Goal: Task Accomplishment & Management: Complete application form

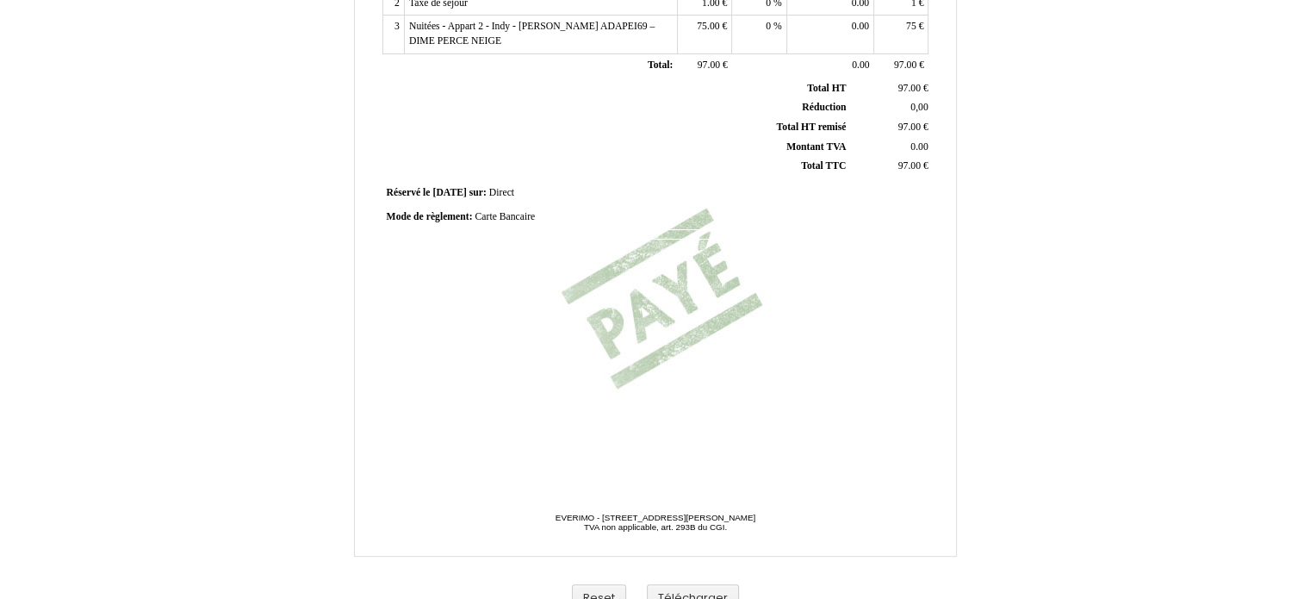
scroll to position [431, 0]
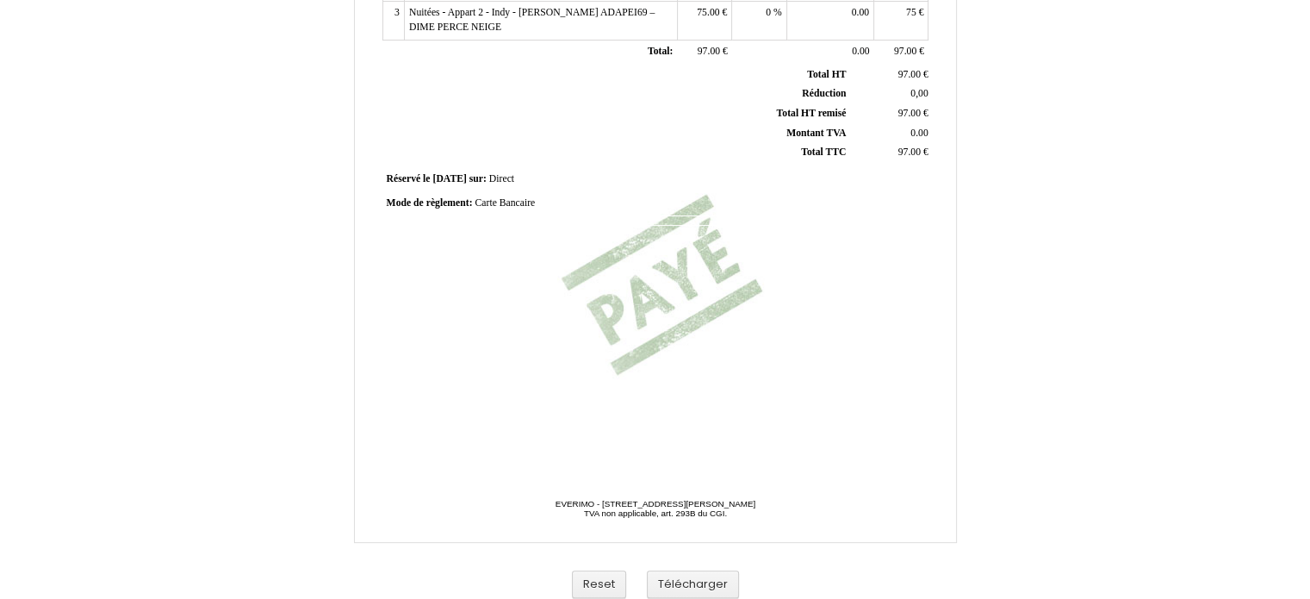
click at [511, 201] on span "Carte Bancaire" at bounding box center [505, 202] width 60 height 11
drag, startPoint x: 589, startPoint y: 206, endPoint x: 418, endPoint y: 183, distance: 173.0
click at [420, 182] on div "Facture Facture N° 6907885 6907885 Date de création [DATE] Hebergeur: Hebergeur…" at bounding box center [655, 53] width 552 height 814
type input "Virement bancaire"
click at [1149, 349] on div "Facture Facture N° 6907885 6907885 Date de création [DATE] Hebergeur: Hebergeur…" at bounding box center [656, 108] width 1008 height 1000
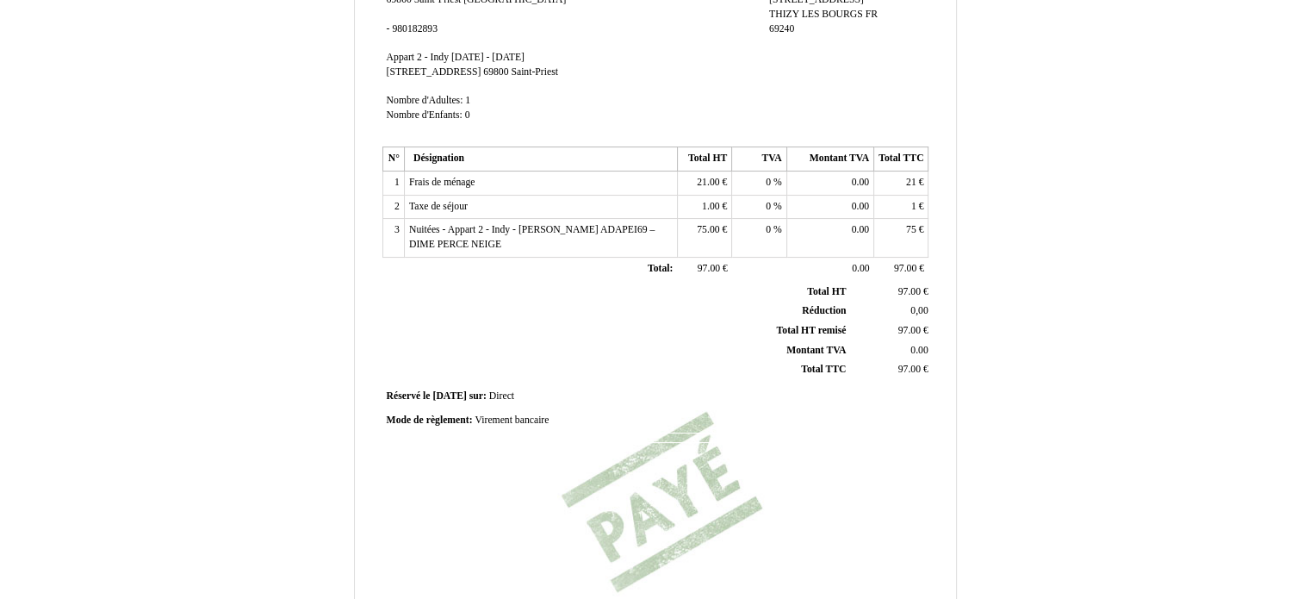
scroll to position [86, 0]
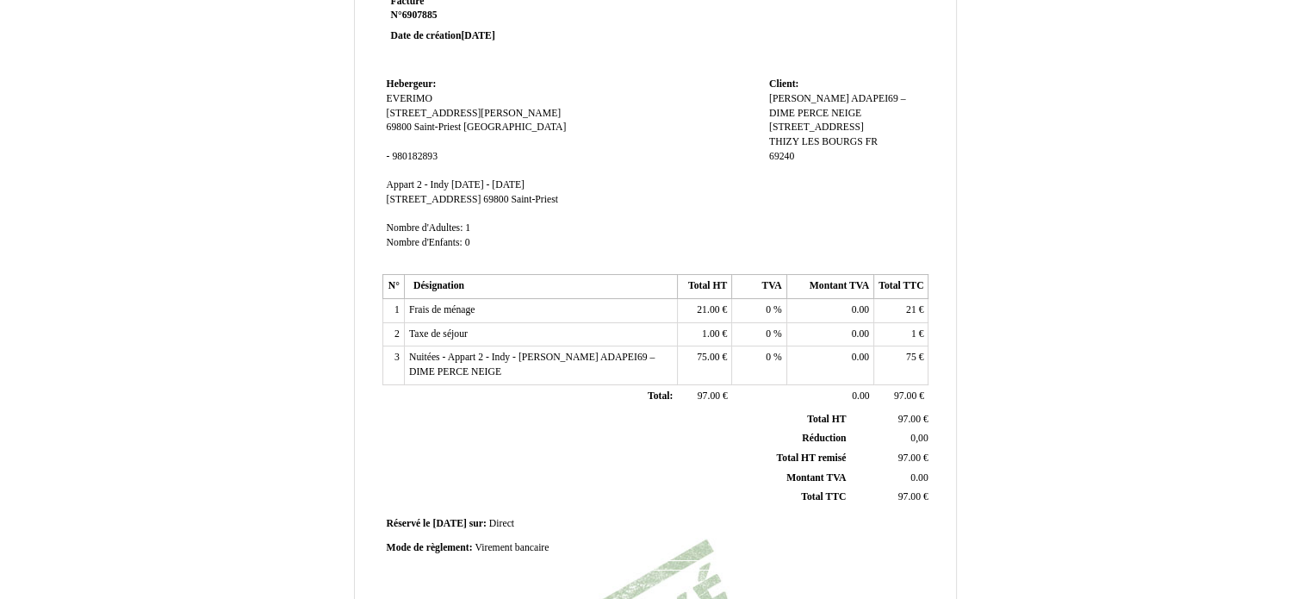
click at [839, 96] on span "[PERSON_NAME]" at bounding box center [809, 98] width 80 height 11
drag, startPoint x: 869, startPoint y: 99, endPoint x: 686, endPoint y: 79, distance: 184.6
click at [686, 79] on tr "Hebergeur: Hebergeur: [PERSON_NAME] [STREET_ADDRESS][PERSON_NAME] [STREET_ADDRE…" at bounding box center [655, 171] width 547 height 196
click at [1008, 149] on div "Facture Facture N° 6907885 6907885 Date de création [DATE] Hebergeur: Hebergeur…" at bounding box center [656, 453] width 1008 height 1000
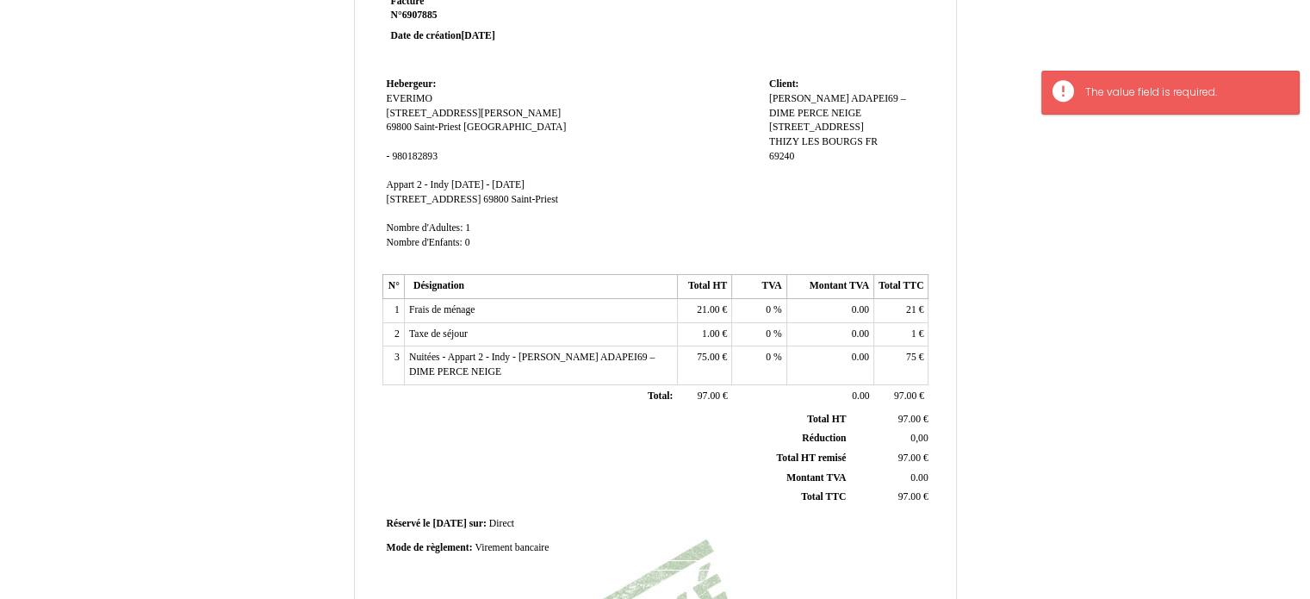
click at [852, 99] on span "ADAPEI69 – DIME PERCE NEIGE" at bounding box center [837, 106] width 136 height 26
click at [839, 95] on span "[PERSON_NAME]" at bounding box center [809, 98] width 80 height 11
type input "D"
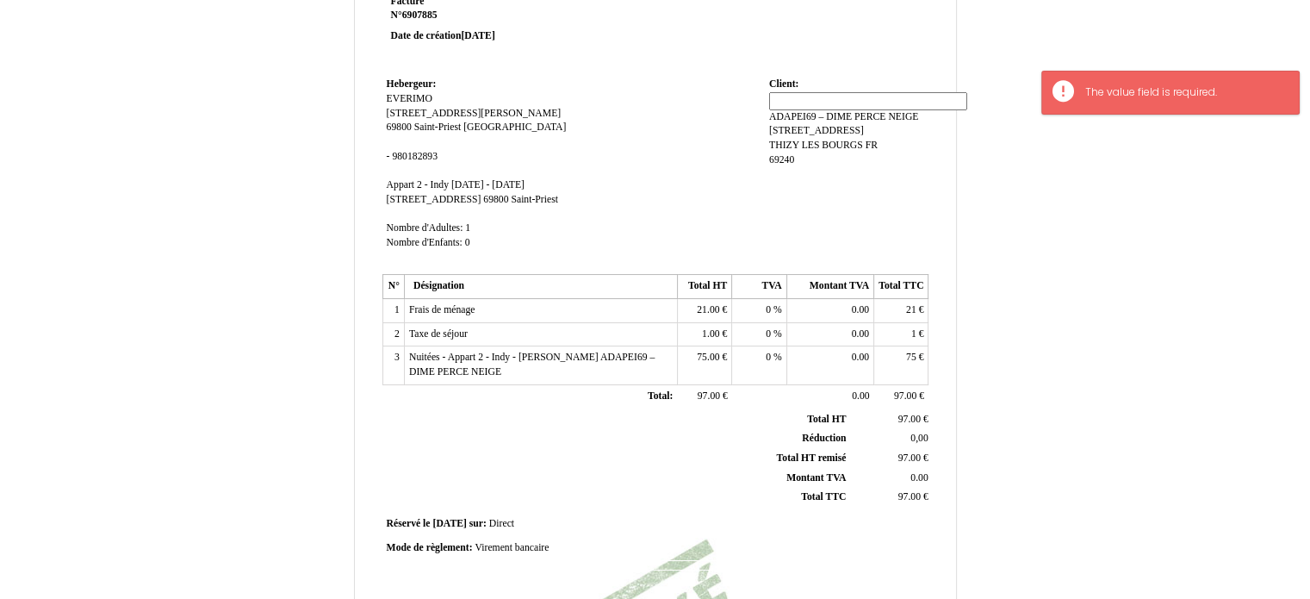
type input "."
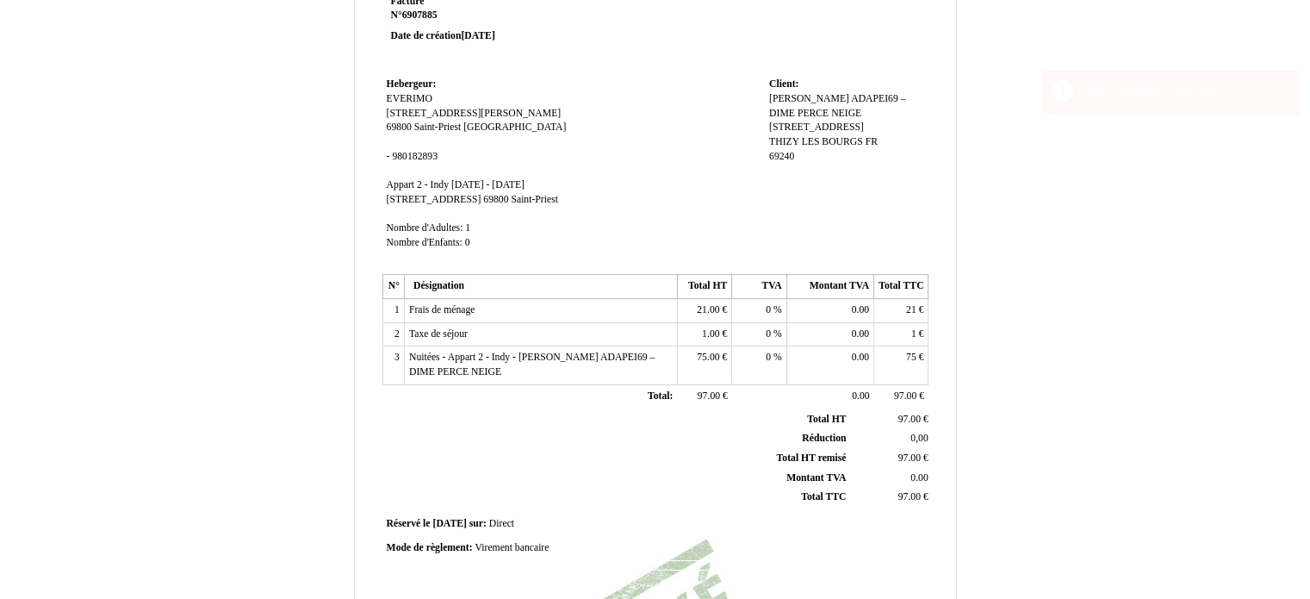
click at [1077, 244] on div "Facture Facture N° 6907885 6907885 Date de création [DATE] Hebergeur: Hebergeur…" at bounding box center [656, 453] width 1008 height 1000
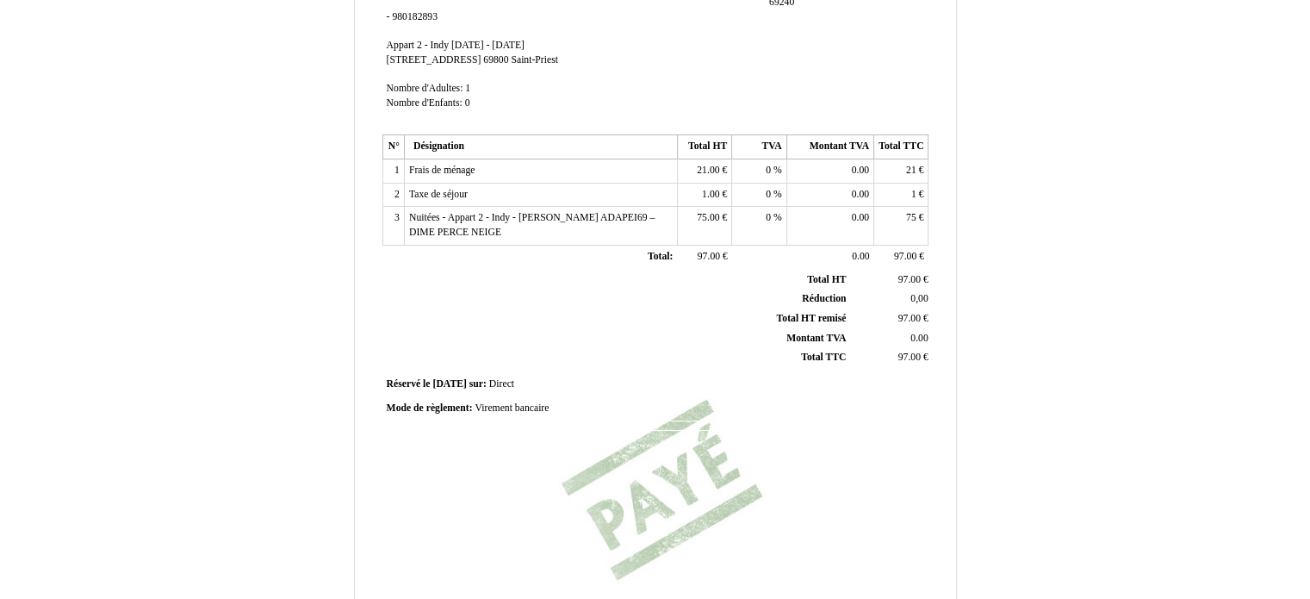
scroll to position [440, 0]
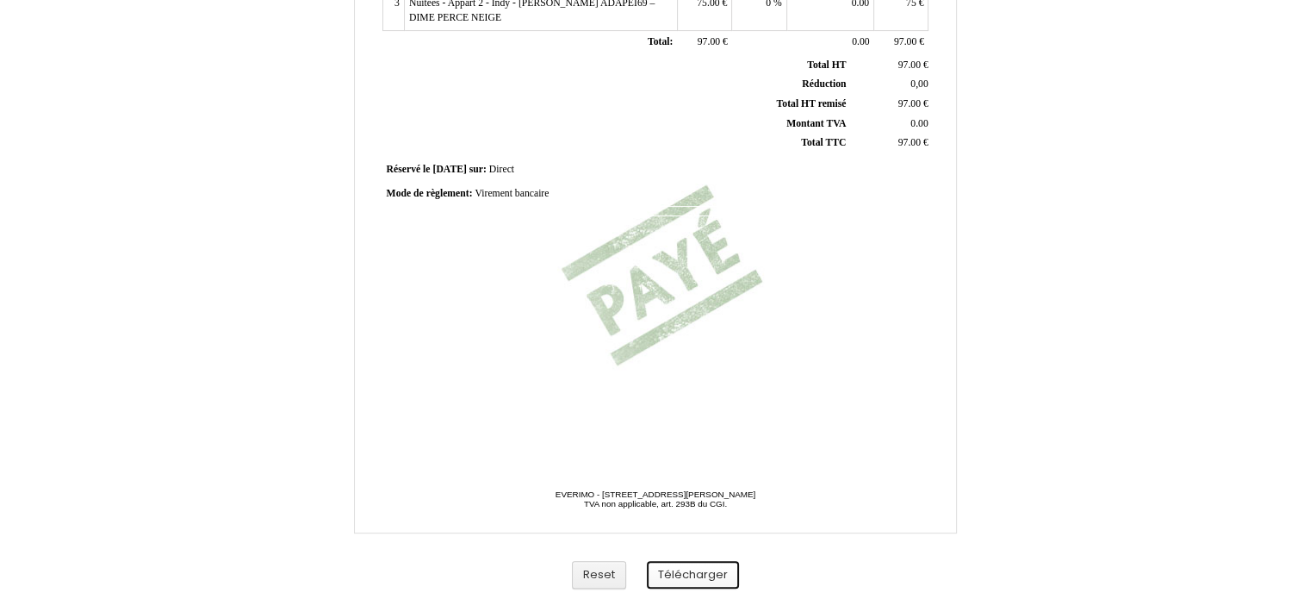
click at [724, 573] on button "Télécharger" at bounding box center [693, 575] width 92 height 28
